Goal: Complete application form: Complete application form

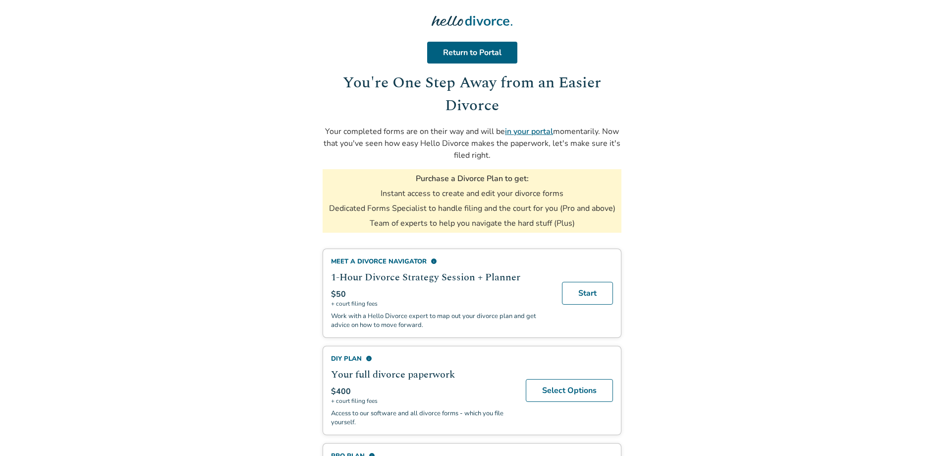
click at [633, 256] on body "Return to Portal You're One Step Away from an Easier Divorce Your completed for…" at bounding box center [472, 322] width 944 height 645
click at [580, 391] on link "Select Options" at bounding box center [569, 390] width 87 height 23
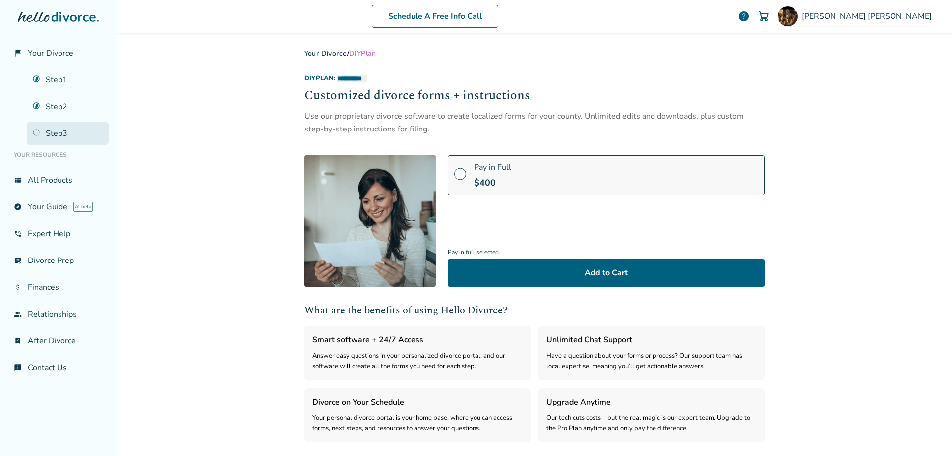
click at [46, 136] on link "Step 3" at bounding box center [68, 133] width 82 height 23
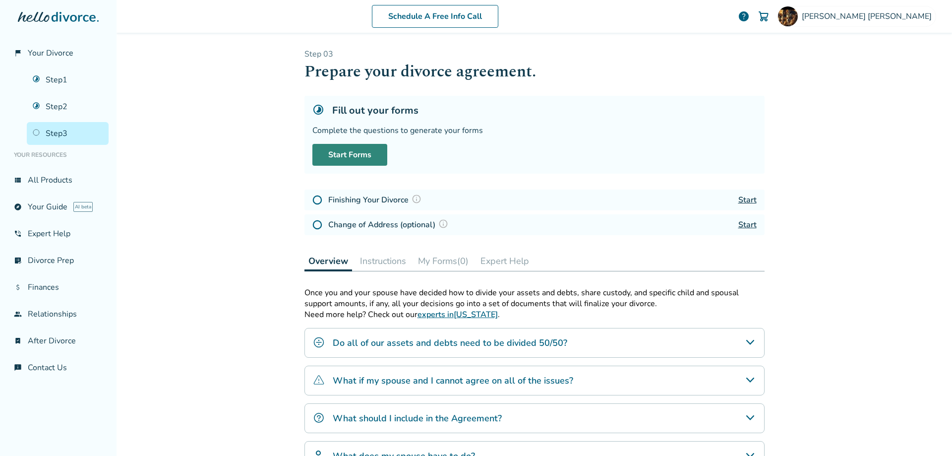
click at [358, 155] on link "Start Forms" at bounding box center [349, 155] width 75 height 22
click at [741, 199] on link "Start" at bounding box center [747, 199] width 18 height 11
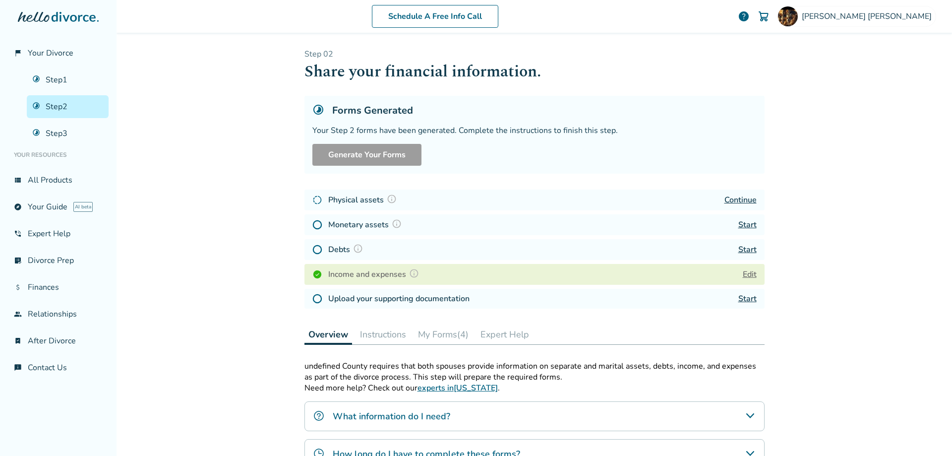
click at [740, 197] on link "Continue" at bounding box center [740, 199] width 32 height 11
